Goal: Communication & Community: Participate in discussion

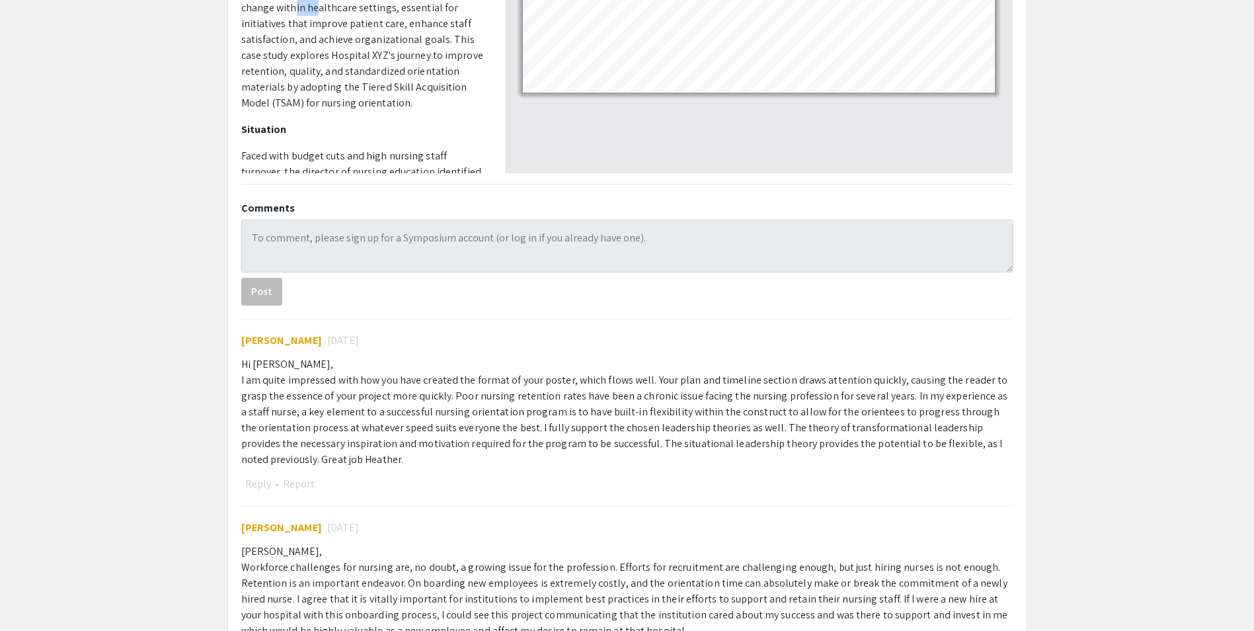
scroll to position [1463, 0]
click at [918, 397] on div "Hi [PERSON_NAME], I am quite impressed with how you have created the format of …" at bounding box center [627, 411] width 772 height 111
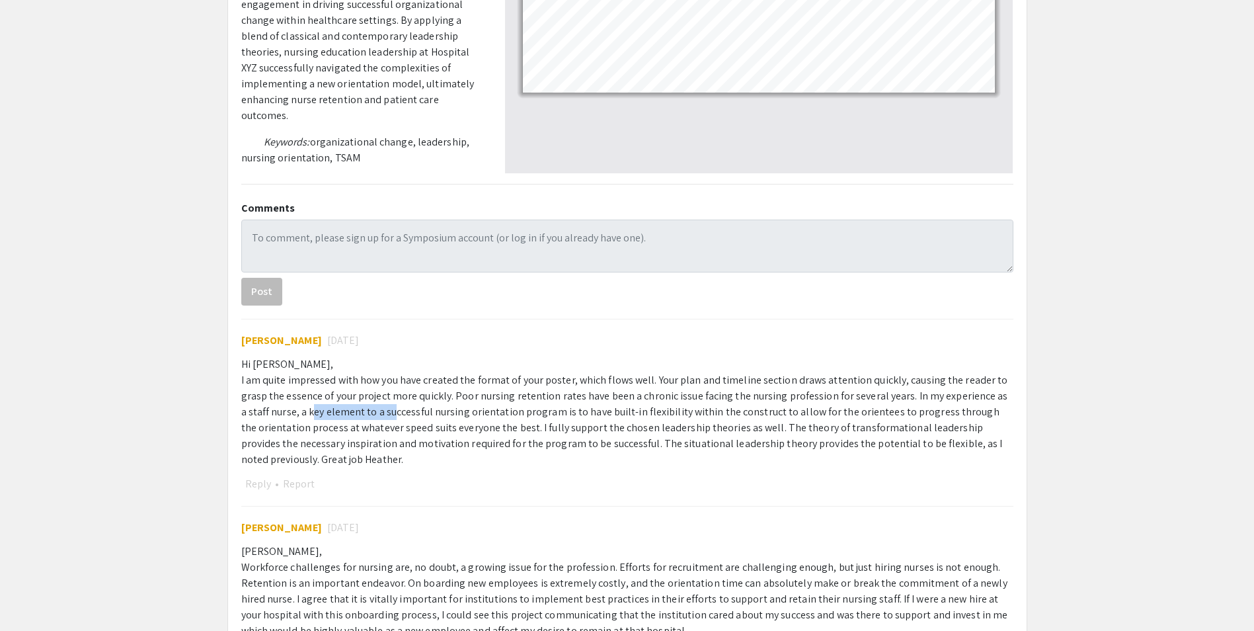
drag, startPoint x: 337, startPoint y: 412, endPoint x: 388, endPoint y: 414, distance: 50.9
click at [388, 414] on div "Hi [PERSON_NAME], I am quite impressed with how you have created the format of …" at bounding box center [627, 411] width 772 height 111
drag, startPoint x: 388, startPoint y: 414, endPoint x: 563, endPoint y: 415, distance: 175.2
click at [563, 415] on div "Hi [PERSON_NAME], I am quite impressed with how you have created the format of …" at bounding box center [627, 411] width 772 height 111
drag, startPoint x: 563, startPoint y: 415, endPoint x: 650, endPoint y: 413, distance: 86.6
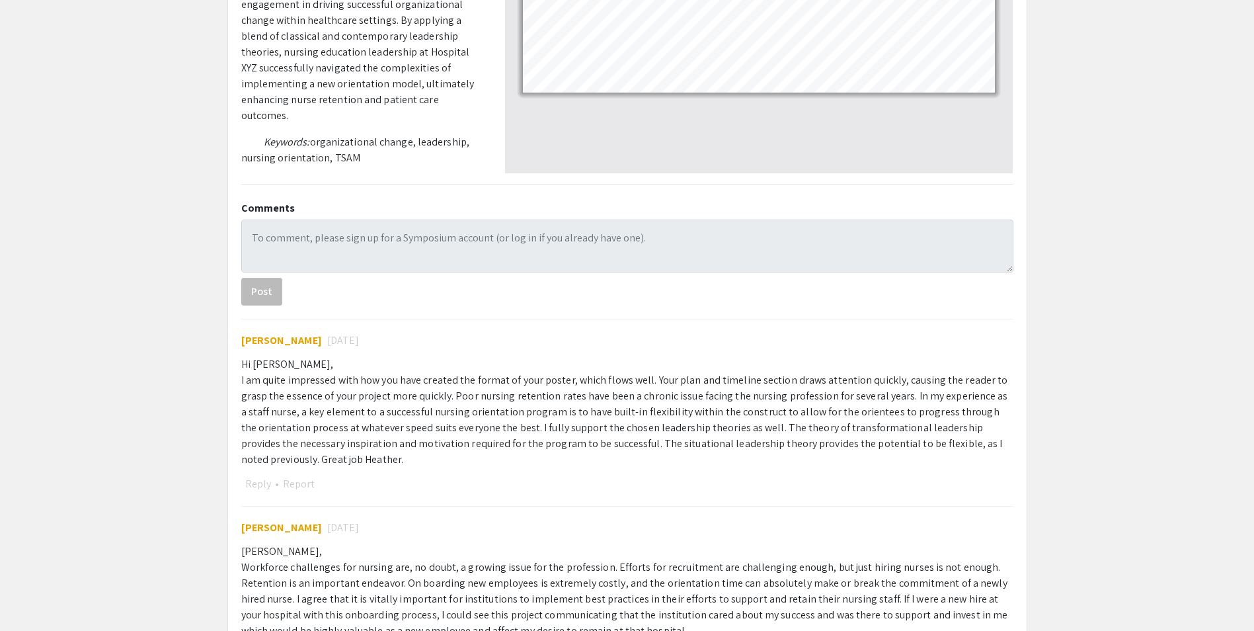
click at [650, 413] on div "Hi [PERSON_NAME], I am quite impressed with how you have created the format of …" at bounding box center [627, 411] width 772 height 111
click at [574, 433] on div "Hi [PERSON_NAME], I am quite impressed with how you have created the format of …" at bounding box center [627, 411] width 772 height 111
drag, startPoint x: 574, startPoint y: 433, endPoint x: 734, endPoint y: 428, distance: 159.4
click at [734, 428] on div "Hi [PERSON_NAME], I am quite impressed with how you have created the format of …" at bounding box center [627, 411] width 772 height 111
drag, startPoint x: 734, startPoint y: 428, endPoint x: 829, endPoint y: 424, distance: 95.3
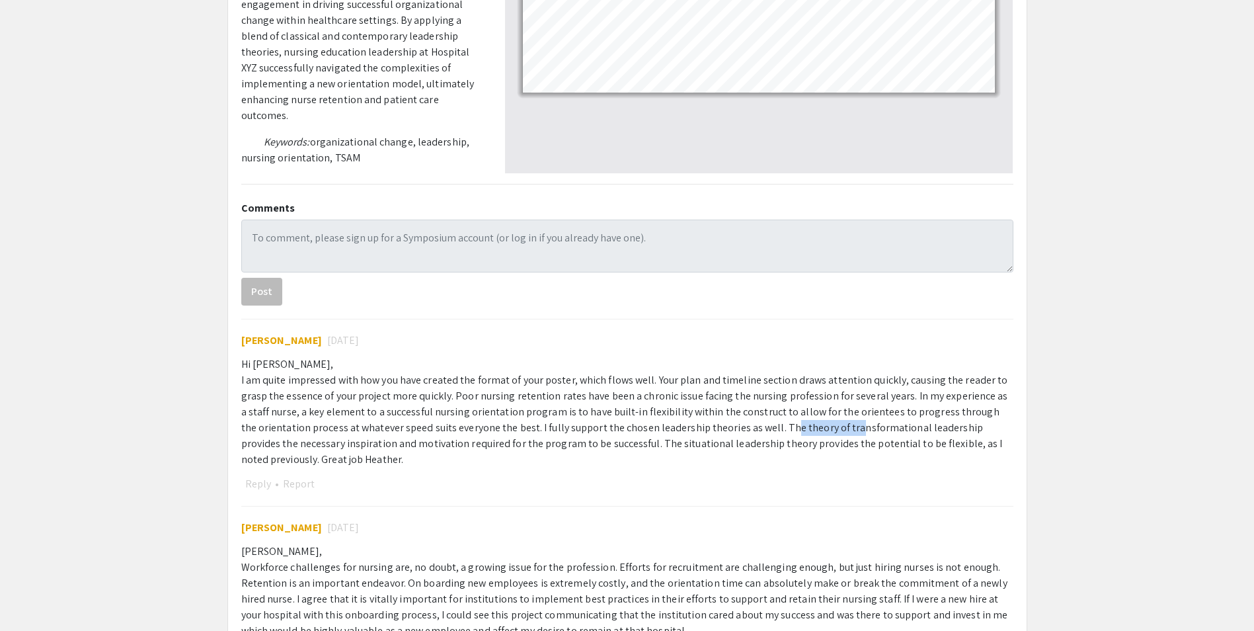
click at [829, 424] on div "Hi [PERSON_NAME], I am quite impressed with how you have created the format of …" at bounding box center [627, 411] width 772 height 111
drag, startPoint x: 296, startPoint y: 438, endPoint x: 340, endPoint y: 439, distance: 44.3
click at [340, 439] on div "Hi [PERSON_NAME], I am quite impressed with how you have created the format of …" at bounding box center [627, 411] width 772 height 111
drag, startPoint x: 340, startPoint y: 439, endPoint x: 510, endPoint y: 444, distance: 169.3
click at [510, 444] on div "Hi [PERSON_NAME], I am quite impressed with how you have created the format of …" at bounding box center [627, 411] width 772 height 111
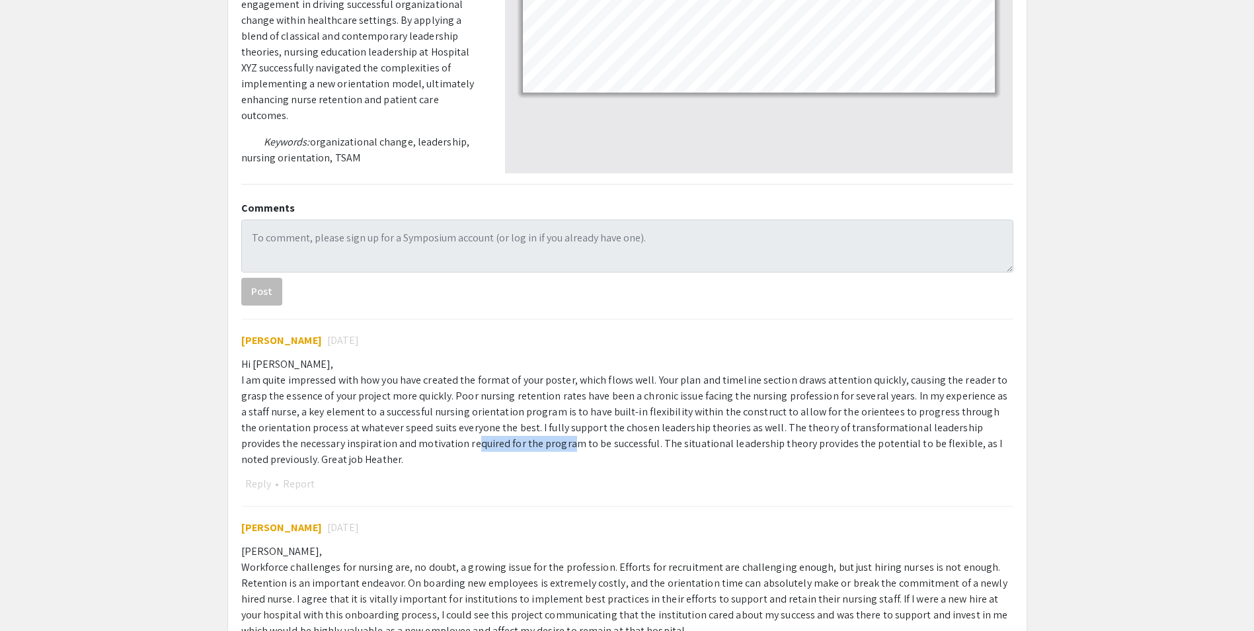
drag, startPoint x: 510, startPoint y: 444, endPoint x: 831, endPoint y: 468, distance: 322.2
click at [831, 468] on div "[PERSON_NAME] [DATE] Hi [PERSON_NAME], I am quite impressed with how you have c…" at bounding box center [627, 406] width 772 height 174
drag, startPoint x: 831, startPoint y: 468, endPoint x: 604, endPoint y: 483, distance: 227.9
click at [611, 483] on div "Reply • Report" at bounding box center [627, 483] width 772 height 17
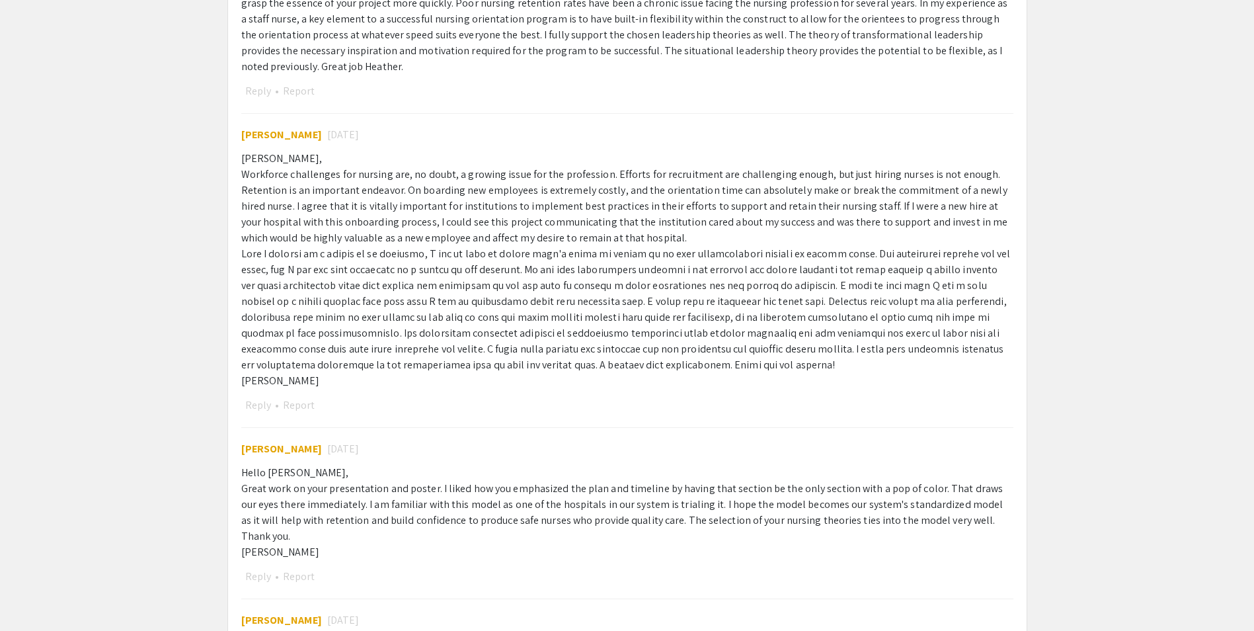
scroll to position [859, 0]
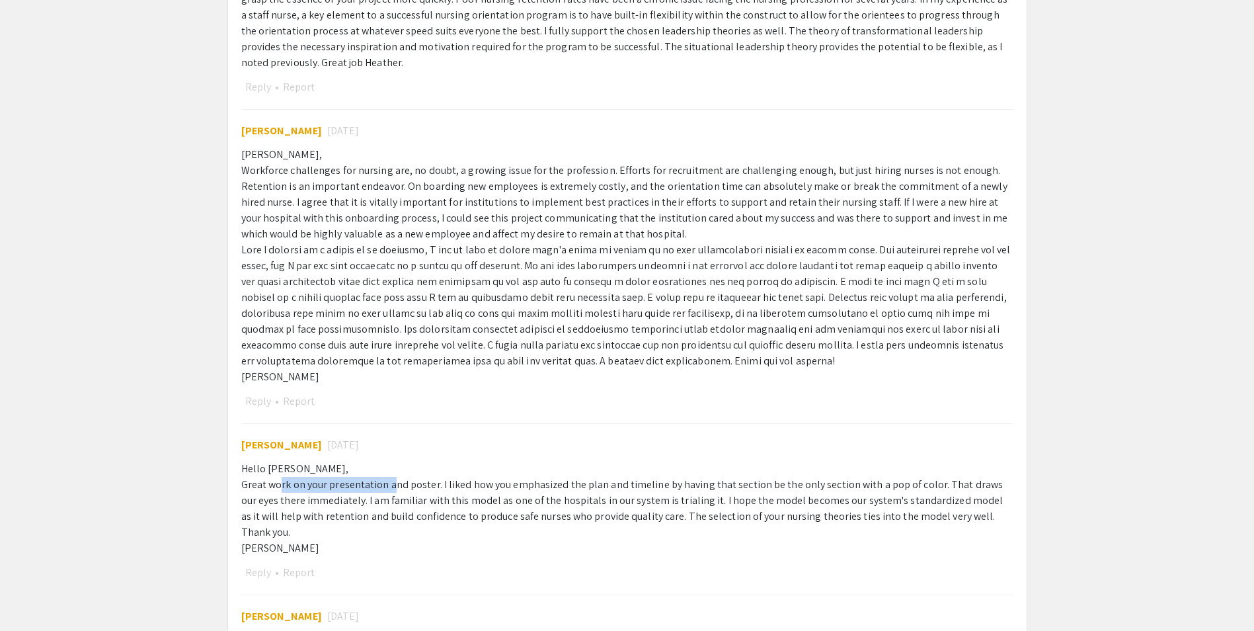
drag, startPoint x: 289, startPoint y: 492, endPoint x: 394, endPoint y: 492, distance: 105.1
click at [394, 492] on div "Hello [PERSON_NAME], Great work on your presentation and poster. I liked how yo…" at bounding box center [627, 508] width 772 height 95
drag, startPoint x: 394, startPoint y: 492, endPoint x: 504, endPoint y: 486, distance: 109.9
click at [504, 486] on div "Hello [PERSON_NAME], Great work on your presentation and poster. I liked how yo…" at bounding box center [627, 508] width 772 height 95
drag, startPoint x: 504, startPoint y: 486, endPoint x: 648, endPoint y: 492, distance: 144.3
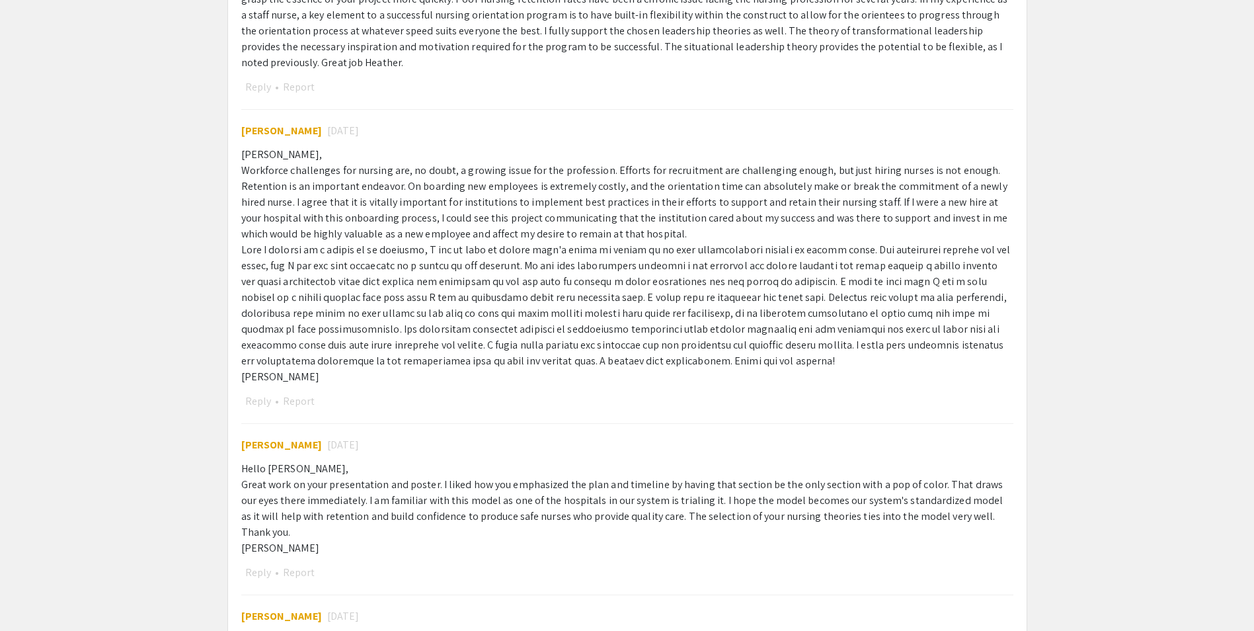
click at [648, 492] on div "Hello [PERSON_NAME], Great work on your presentation and poster. I liked how yo…" at bounding box center [627, 508] width 772 height 95
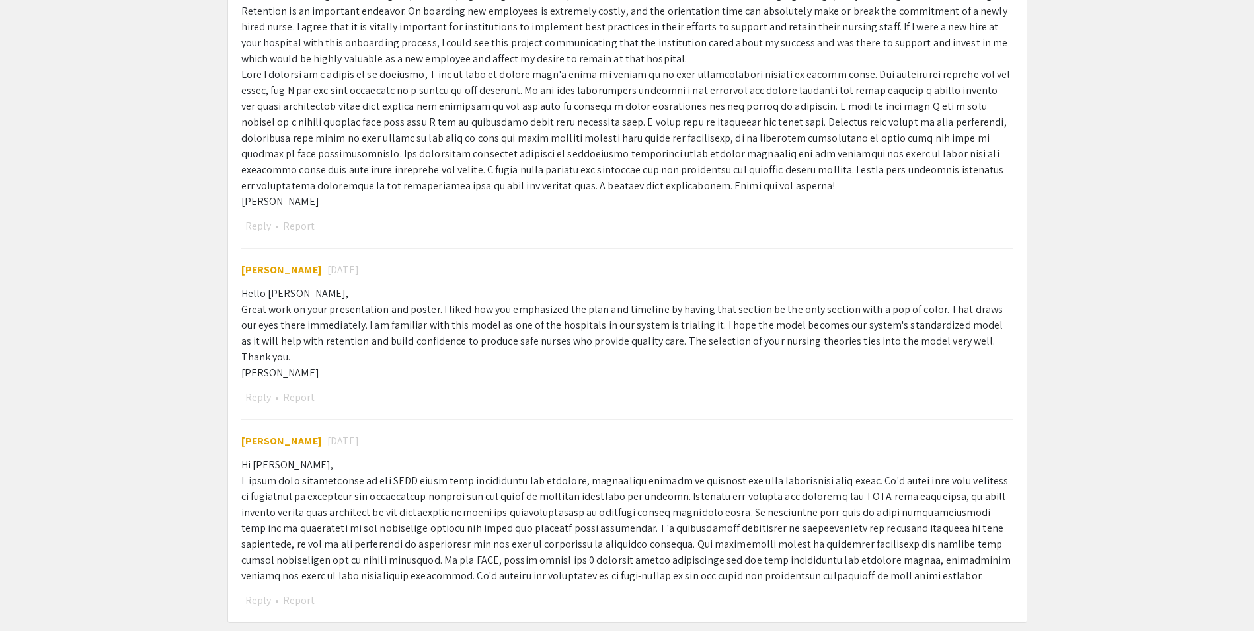
scroll to position [1058, 0]
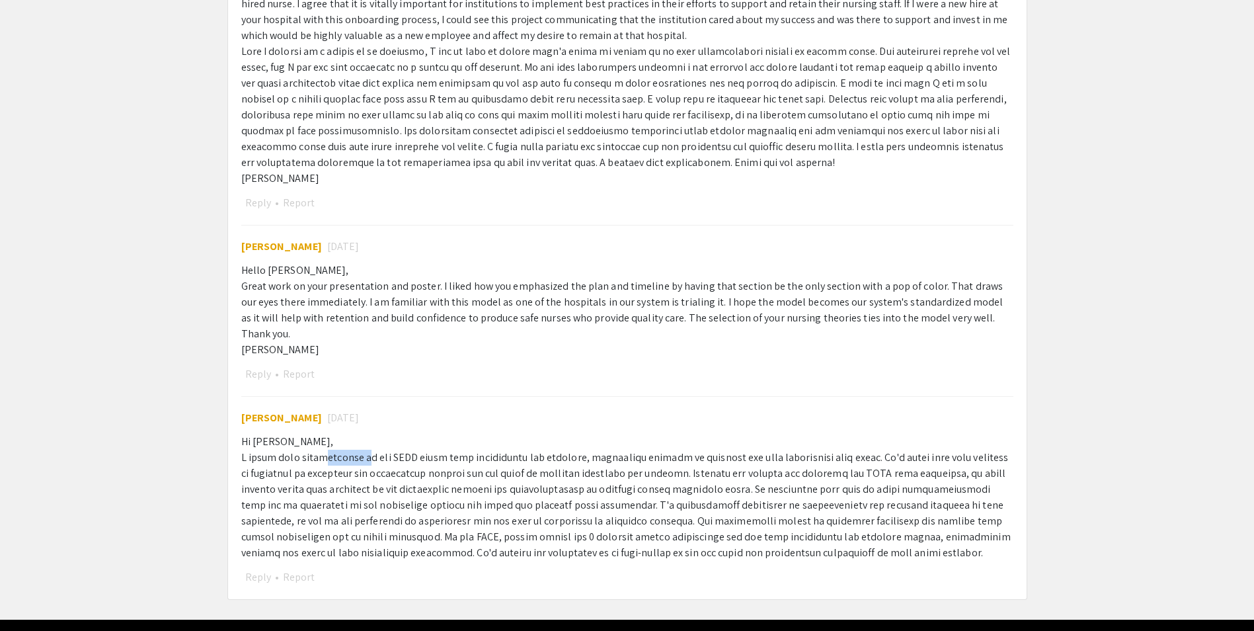
drag, startPoint x: 351, startPoint y: 441, endPoint x: 365, endPoint y: 441, distance: 13.9
click at [365, 441] on div "Hi [PERSON_NAME]," at bounding box center [627, 497] width 772 height 127
drag, startPoint x: 732, startPoint y: 102, endPoint x: 805, endPoint y: 104, distance: 72.1
click at [805, 104] on div "[PERSON_NAME], Workforce challenges for nursing are, no doubt, a growing issue …" at bounding box center [627, 67] width 772 height 238
drag, startPoint x: 805, startPoint y: 104, endPoint x: 777, endPoint y: 143, distance: 47.9
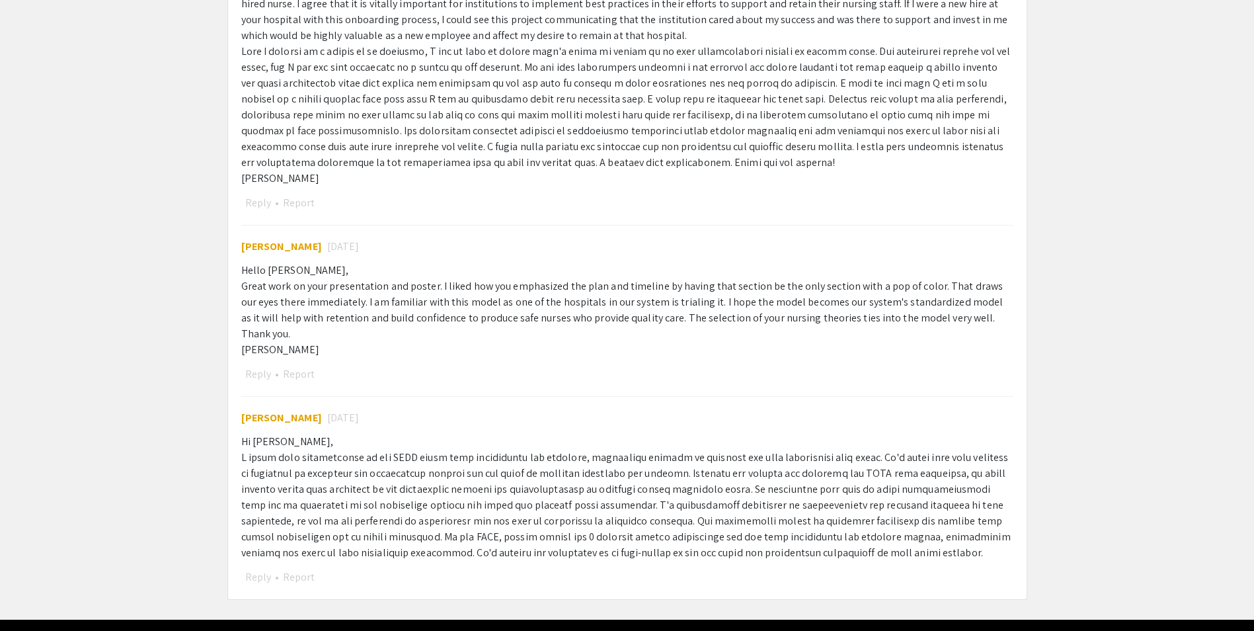
click at [777, 143] on div "[PERSON_NAME], Workforce challenges for nursing are, no doubt, a growing issue …" at bounding box center [627, 67] width 772 height 238
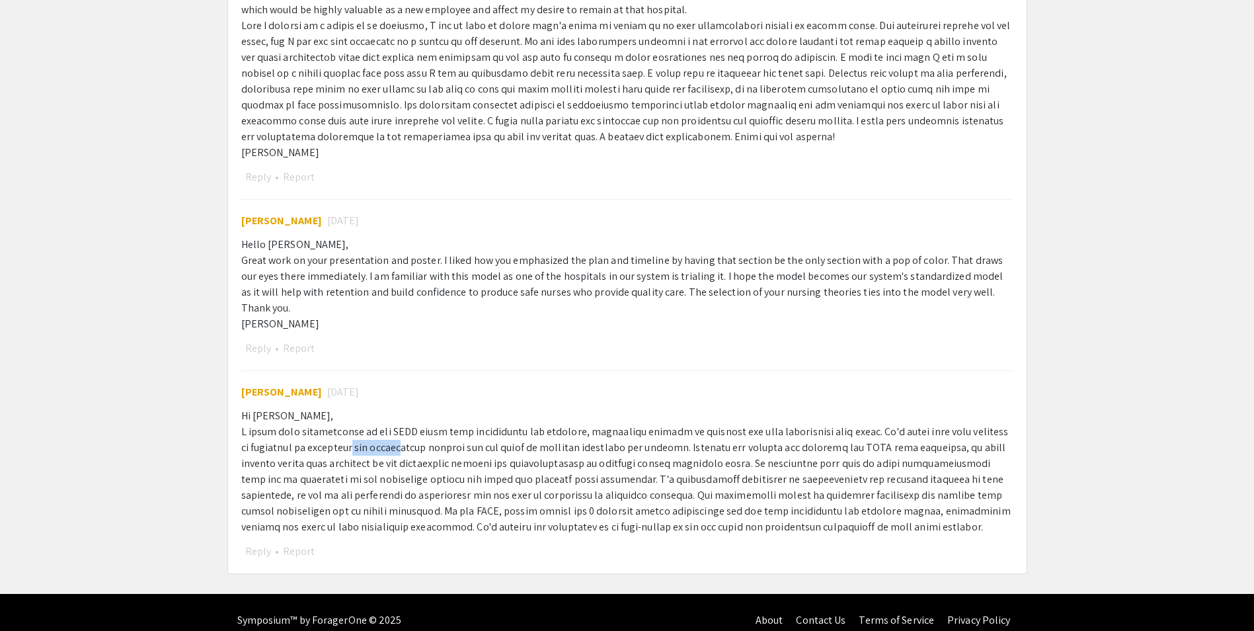
drag, startPoint x: 371, startPoint y: 433, endPoint x: 400, endPoint y: 434, distance: 29.1
click at [400, 434] on div "Hi [PERSON_NAME]," at bounding box center [627, 471] width 772 height 127
drag, startPoint x: 686, startPoint y: 434, endPoint x: 766, endPoint y: 434, distance: 80.0
click at [766, 434] on div "Hi [PERSON_NAME]," at bounding box center [627, 471] width 772 height 127
click at [386, 451] on div "Hi [PERSON_NAME]," at bounding box center [627, 471] width 772 height 127
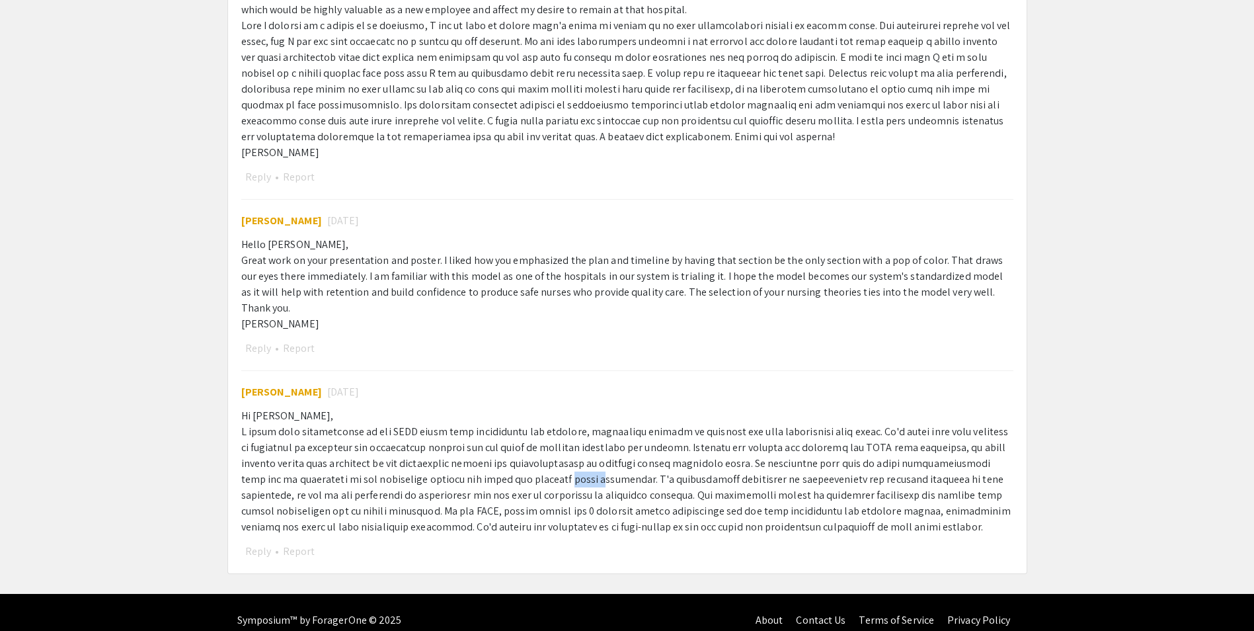
drag, startPoint x: 386, startPoint y: 451, endPoint x: 482, endPoint y: 465, distance: 96.9
click at [482, 465] on div "Hi [PERSON_NAME]," at bounding box center [627, 471] width 772 height 127
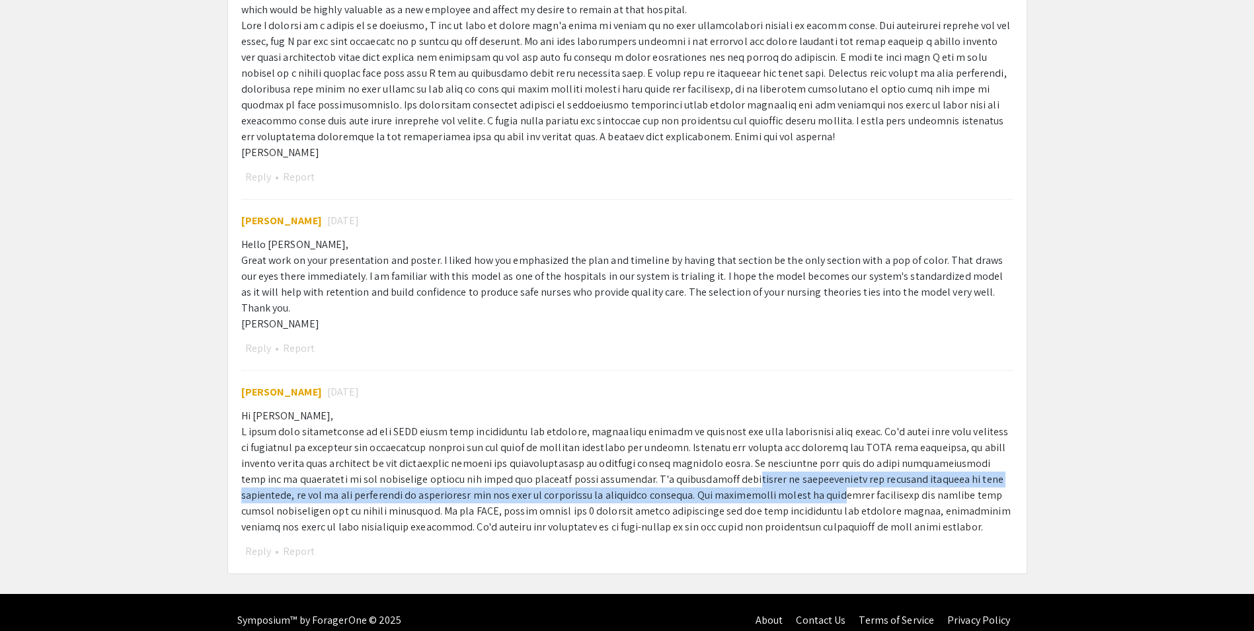
drag, startPoint x: 482, startPoint y: 465, endPoint x: 715, endPoint y: 473, distance: 233.5
click at [715, 473] on div "Hi [PERSON_NAME]," at bounding box center [627, 471] width 772 height 127
click at [453, 486] on div "Hi [PERSON_NAME]," at bounding box center [627, 471] width 772 height 127
click at [575, 486] on div "Hi [PERSON_NAME]," at bounding box center [627, 471] width 772 height 127
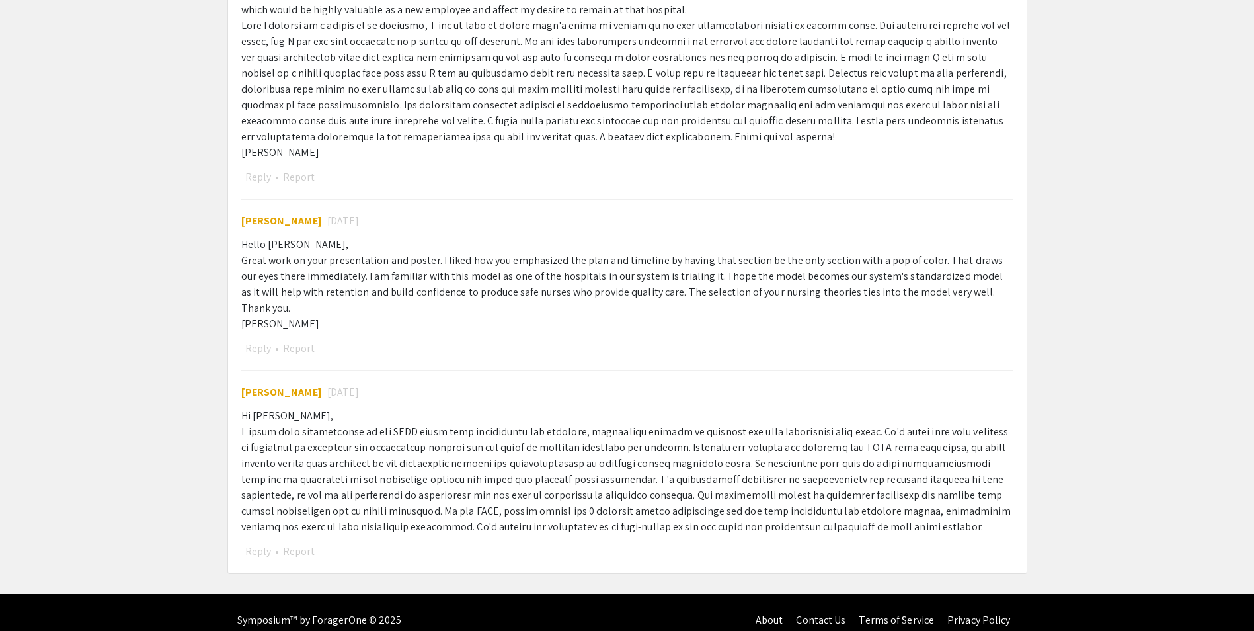
click at [609, 483] on div "Hi [PERSON_NAME]," at bounding box center [627, 471] width 772 height 127
click at [305, 495] on div "Hi [PERSON_NAME]," at bounding box center [627, 471] width 772 height 127
drag, startPoint x: 808, startPoint y: 500, endPoint x: 850, endPoint y: 498, distance: 41.7
click at [850, 498] on div "Hi [PERSON_NAME]," at bounding box center [627, 471] width 772 height 127
drag, startPoint x: 850, startPoint y: 498, endPoint x: 859, endPoint y: 511, distance: 15.8
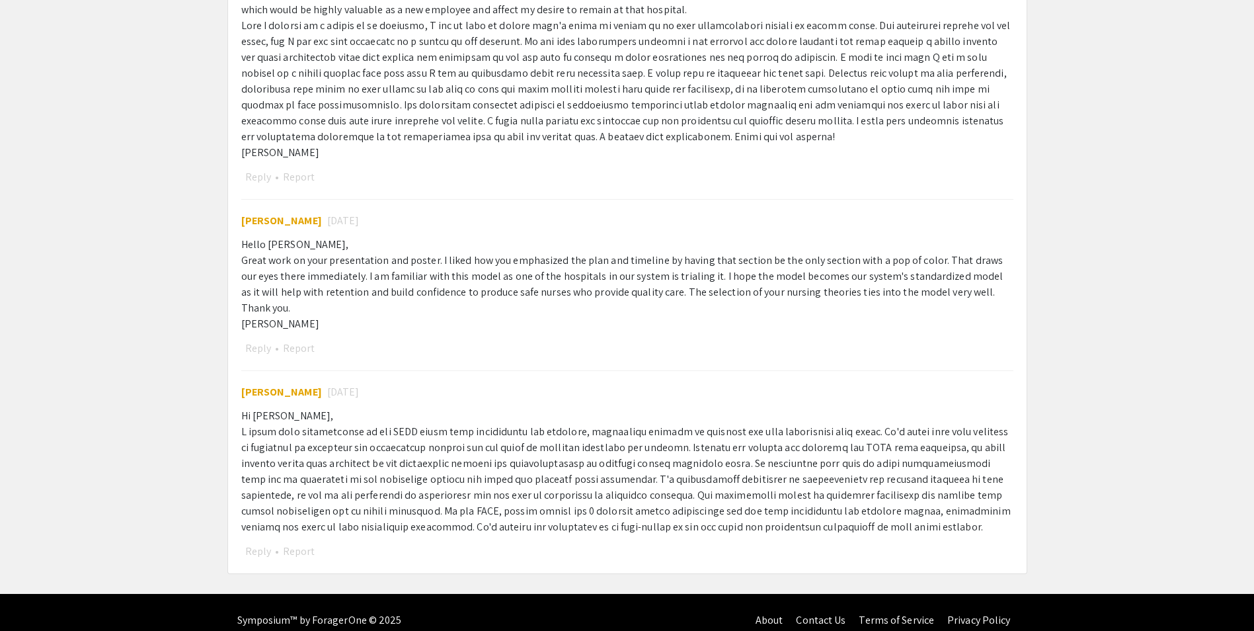
click at [859, 511] on div "Hi [PERSON_NAME]," at bounding box center [627, 471] width 772 height 127
drag, startPoint x: 428, startPoint y: 495, endPoint x: 440, endPoint y: 493, distance: 12.1
click at [440, 493] on div "Hi [PERSON_NAME]," at bounding box center [627, 471] width 772 height 127
drag, startPoint x: 440, startPoint y: 493, endPoint x: 648, endPoint y: 496, distance: 208.3
click at [648, 496] on div "Hi [PERSON_NAME]," at bounding box center [627, 471] width 772 height 127
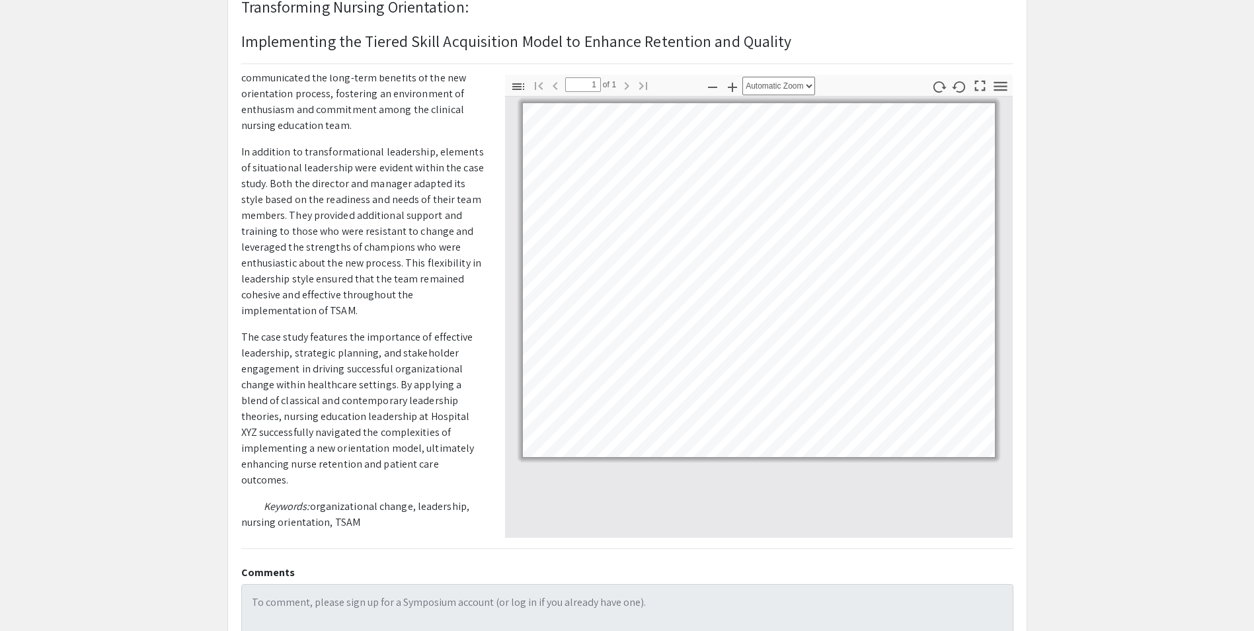
scroll to position [26, 0]
